Goal: Check status: Check status

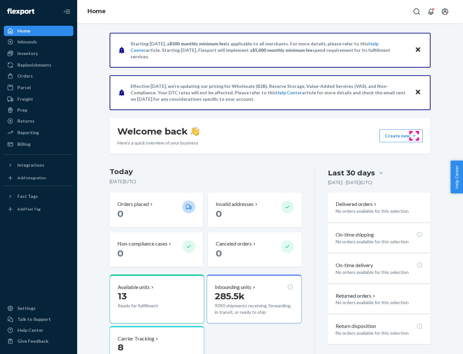
click at [414, 136] on button "Create new Create new inbound Create new order Create new product" at bounding box center [400, 135] width 43 height 13
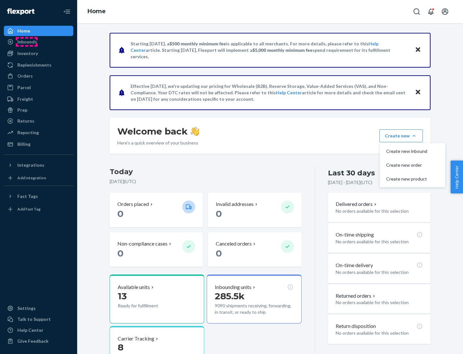
click at [27, 42] on div "Inbounds" at bounding box center [27, 42] width 20 height 6
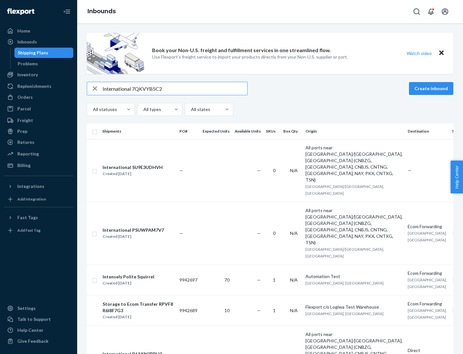
type input "International 7QKVYB5C29"
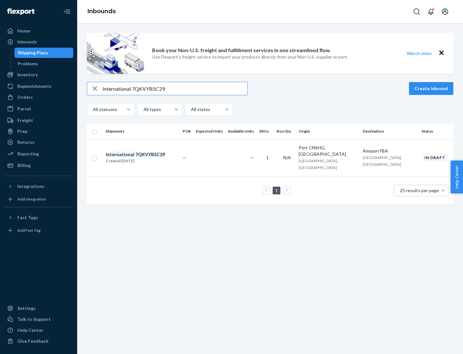
click at [146, 158] on div "Created [DATE]" at bounding box center [135, 161] width 59 height 6
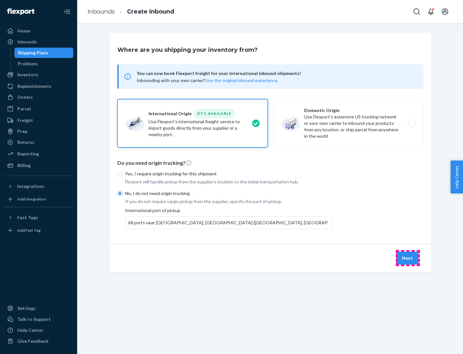
click at [408, 258] on button "Next" at bounding box center [407, 257] width 22 height 13
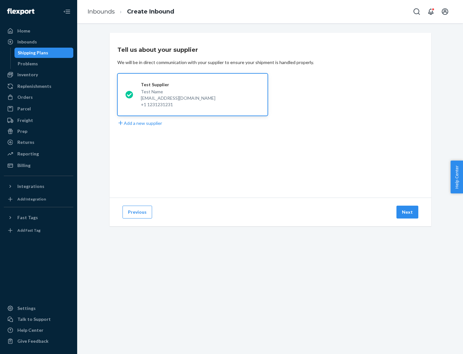
click at [408, 212] on button "Next" at bounding box center [407, 211] width 22 height 13
